Goal: Transaction & Acquisition: Purchase product/service

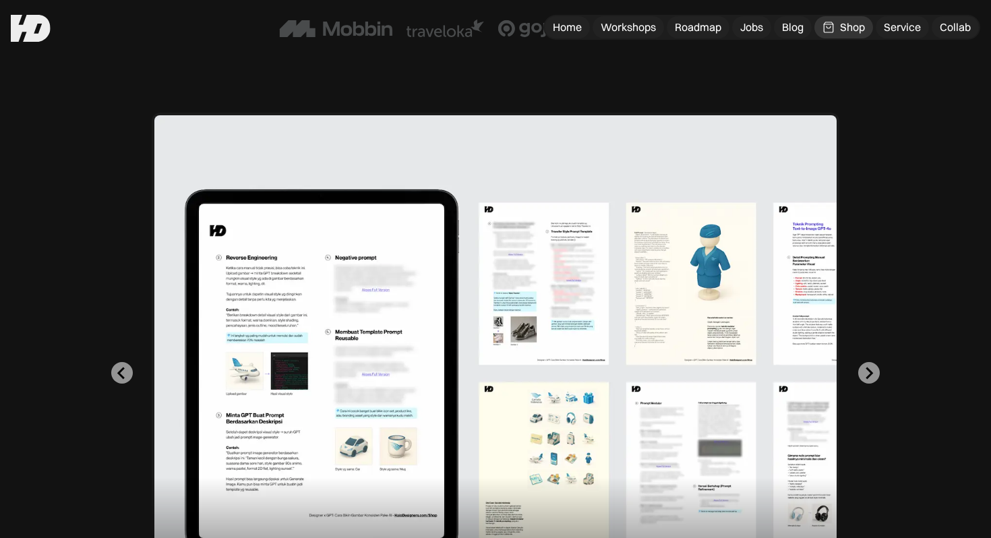
scroll to position [237, 0]
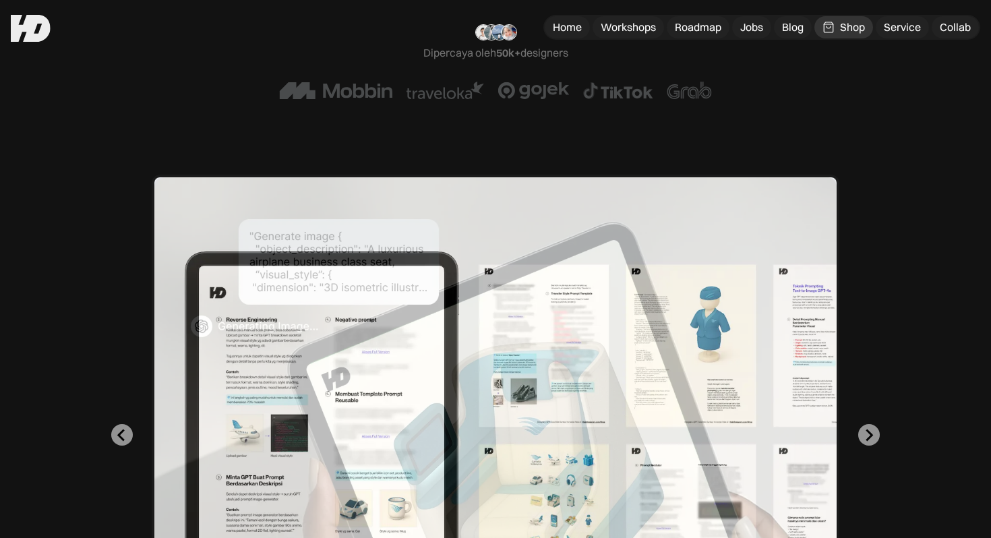
click at [643, 216] on div "1 of 2" at bounding box center [496, 435] width 688 height 521
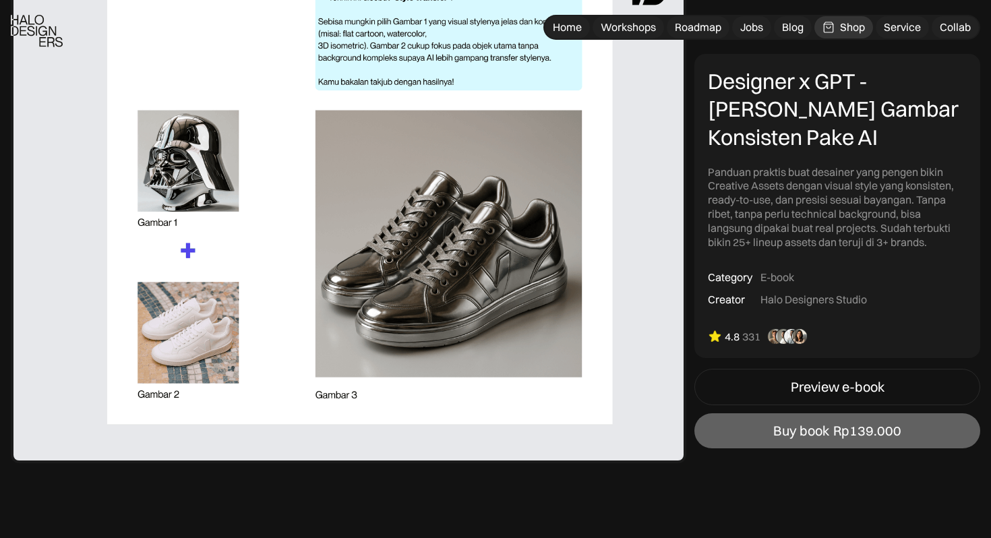
scroll to position [1431, 0]
